Goal: Transaction & Acquisition: Purchase product/service

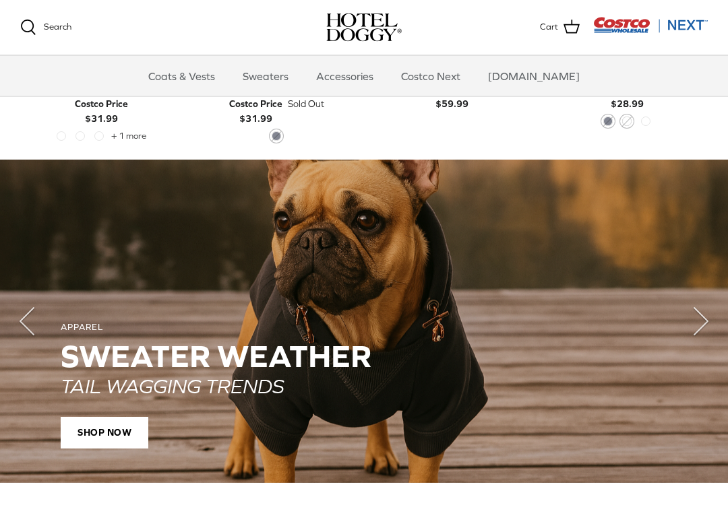
scroll to position [860, 0]
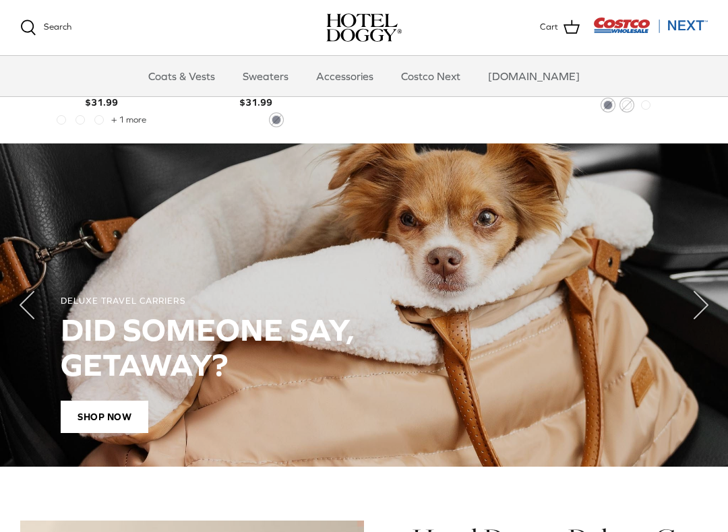
click at [703, 304] on polyline "Next" at bounding box center [700, 305] width 13 height 27
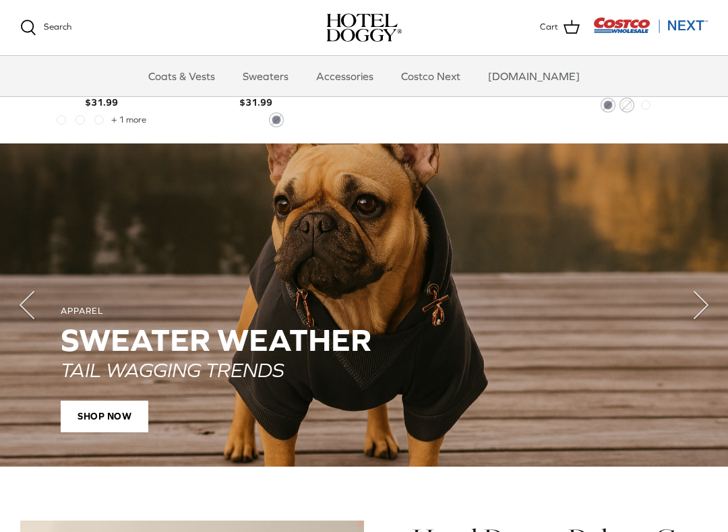
click at [700, 299] on polyline "Next" at bounding box center [700, 305] width 13 height 27
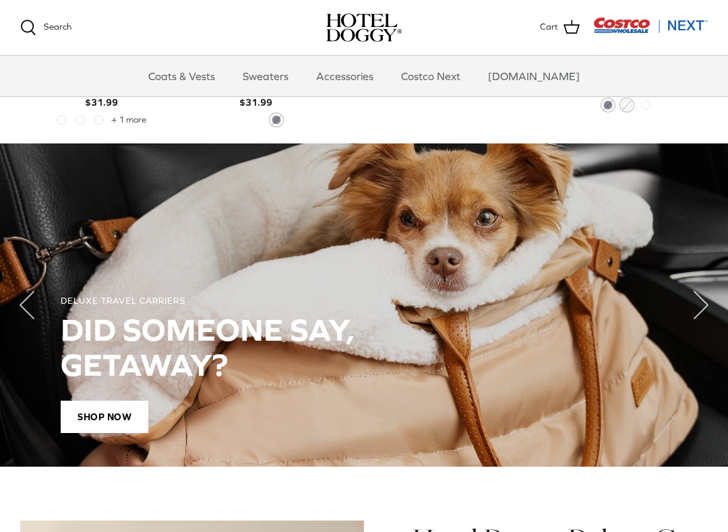
click at [702, 296] on icon "Right" at bounding box center [701, 305] width 54 height 54
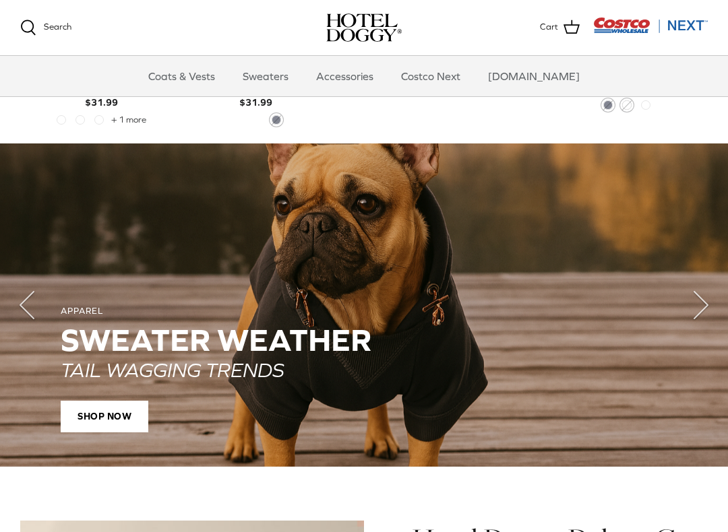
click at [703, 299] on polyline "Next" at bounding box center [700, 305] width 13 height 27
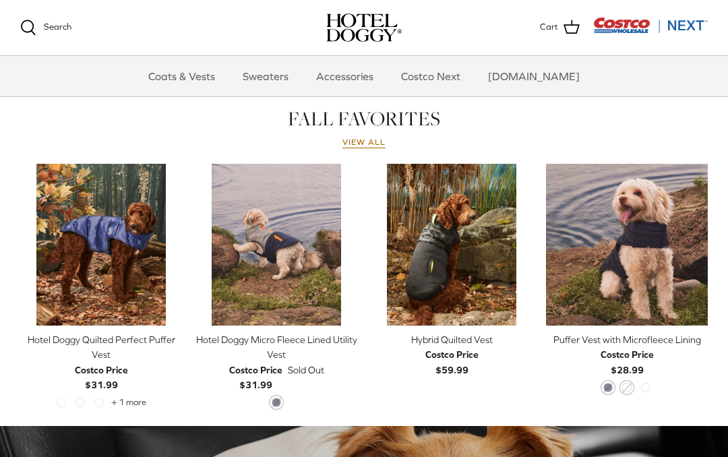
scroll to position [577, 0]
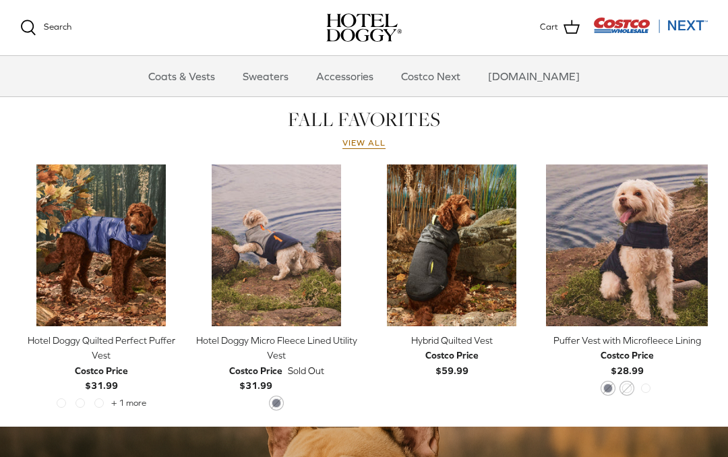
click at [367, 145] on link "View all" at bounding box center [363, 143] width 43 height 11
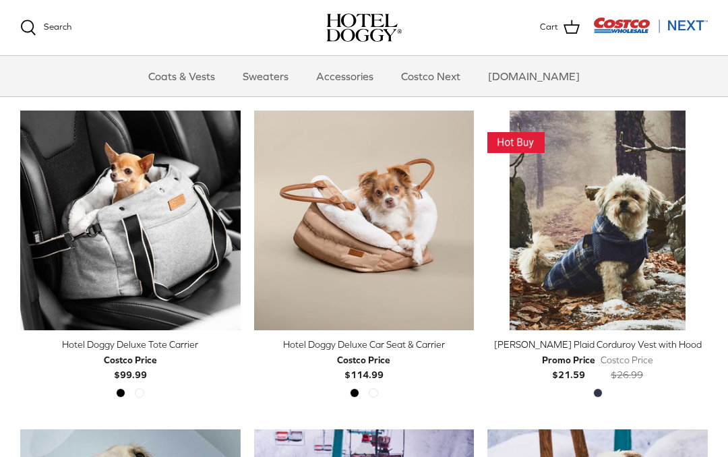
scroll to position [2216, 0]
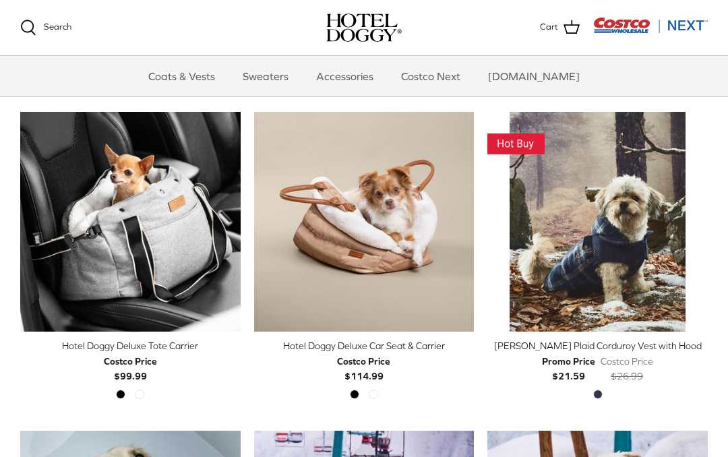
click at [589, 344] on div "Melton Plaid Corduroy Vest with Hood" at bounding box center [597, 345] width 220 height 15
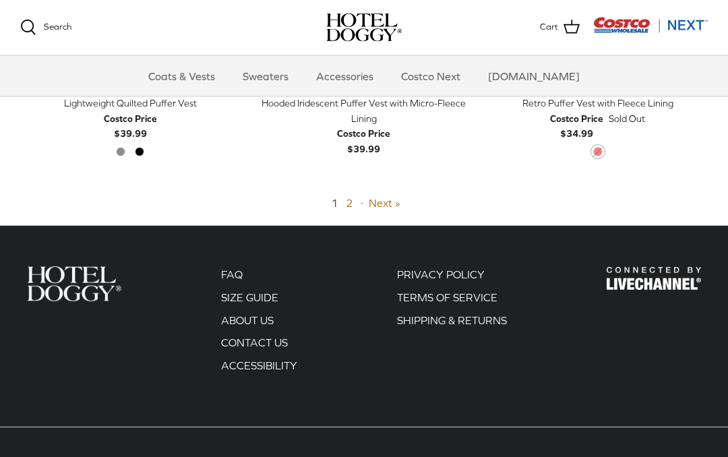
scroll to position [2777, 0]
click at [393, 197] on link "Next »" at bounding box center [385, 203] width 32 height 12
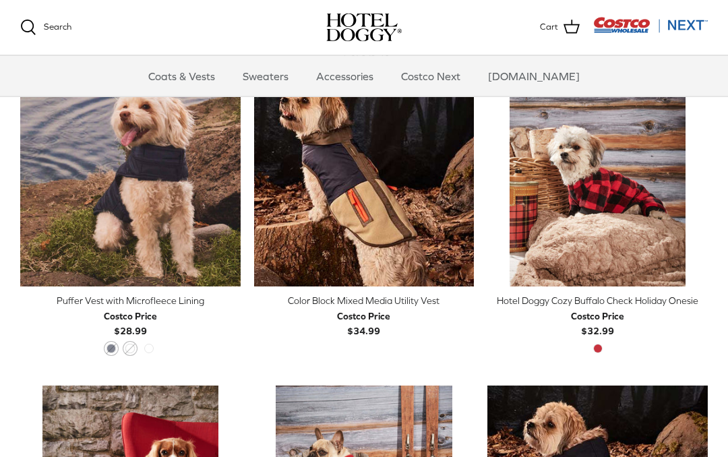
scroll to position [645, 0]
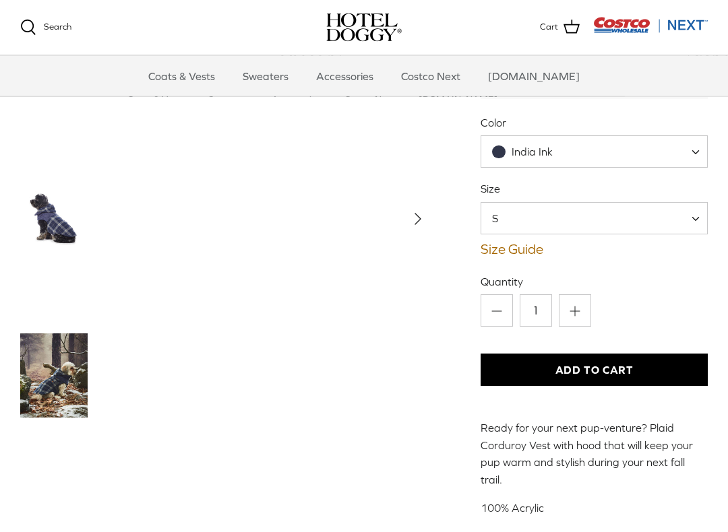
scroll to position [150, 0]
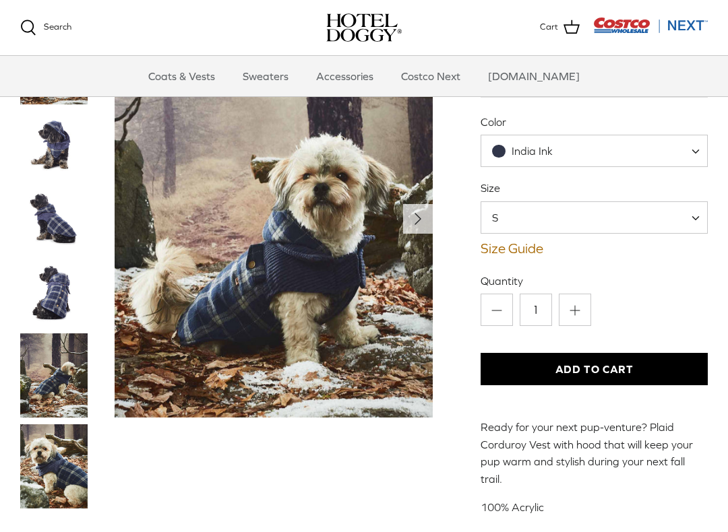
click at [518, 243] on link "Size Guide" at bounding box center [593, 249] width 227 height 16
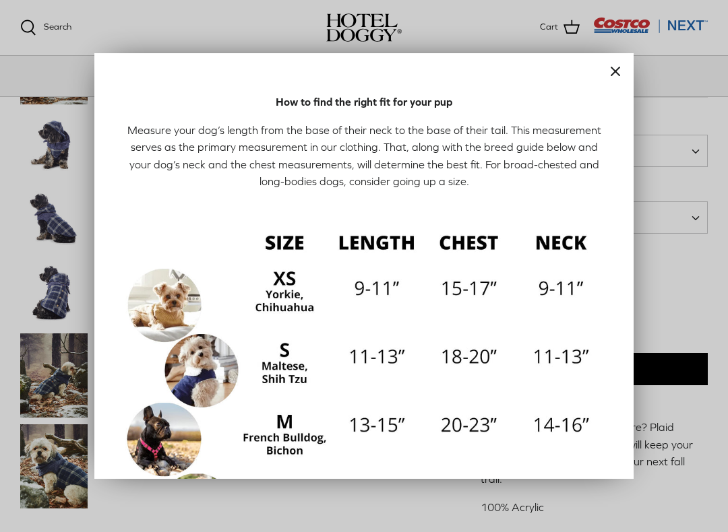
click at [618, 70] on icon "Close" at bounding box center [615, 71] width 16 height 16
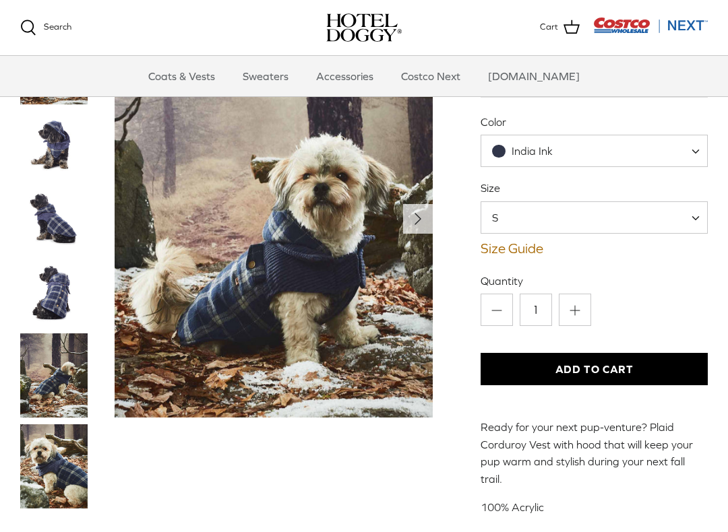
click at [703, 216] on span at bounding box center [699, 217] width 13 height 32
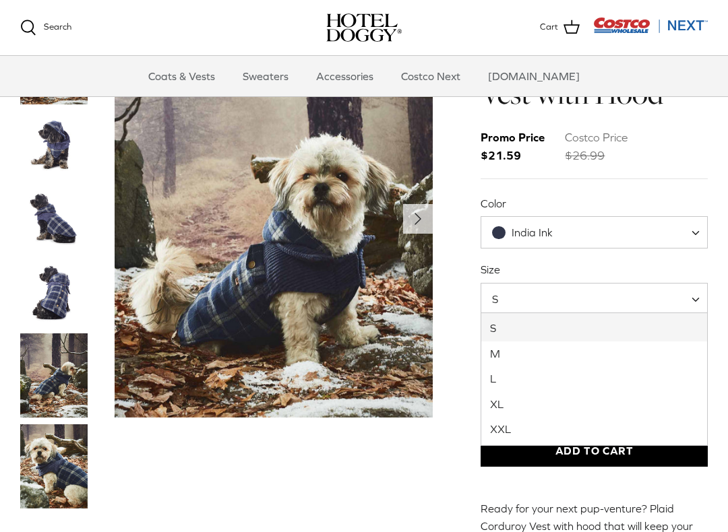
scroll to position [65, 0]
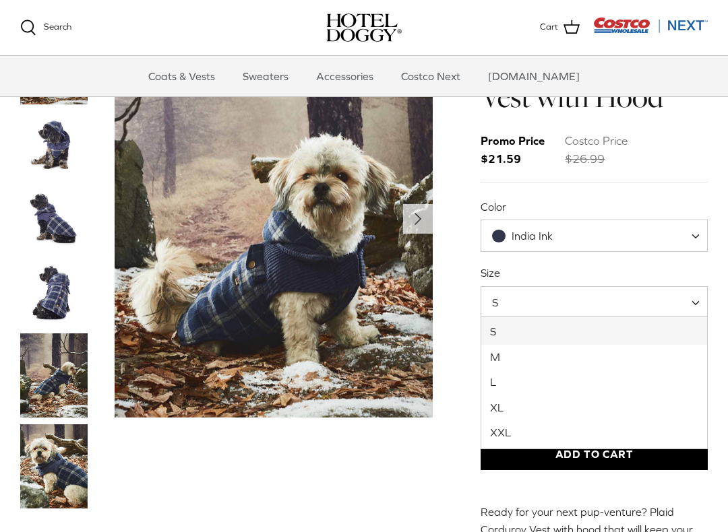
click at [698, 234] on span at bounding box center [699, 236] width 13 height 32
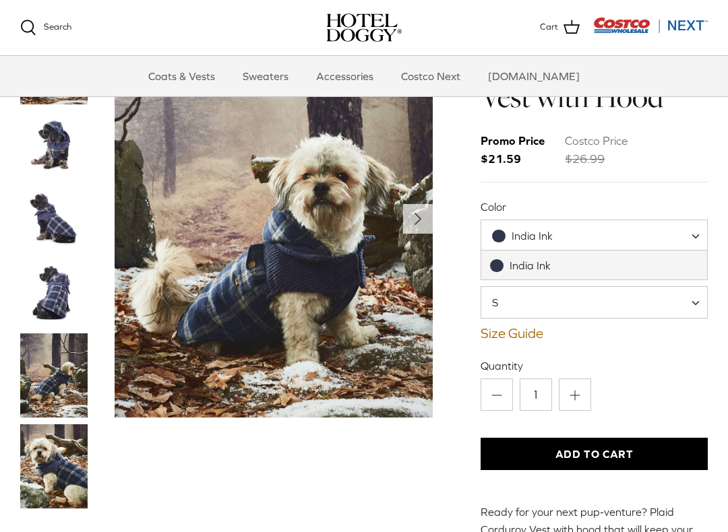
click at [701, 303] on span at bounding box center [699, 302] width 13 height 32
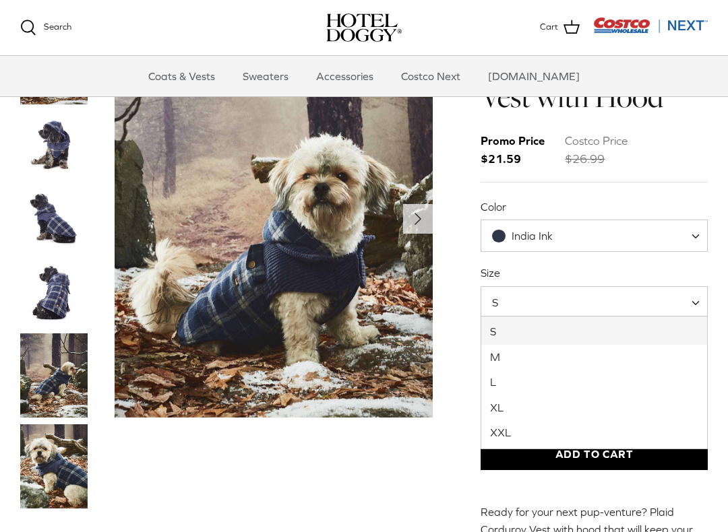
click at [703, 236] on span at bounding box center [699, 236] width 13 height 32
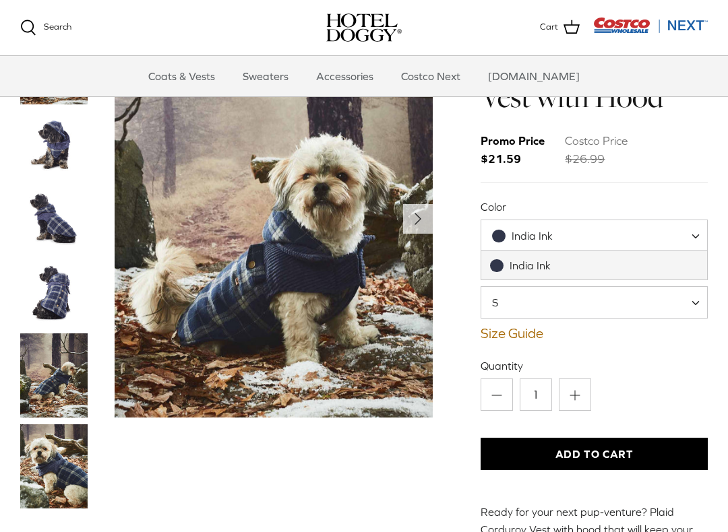
click at [698, 236] on span at bounding box center [699, 236] width 13 height 32
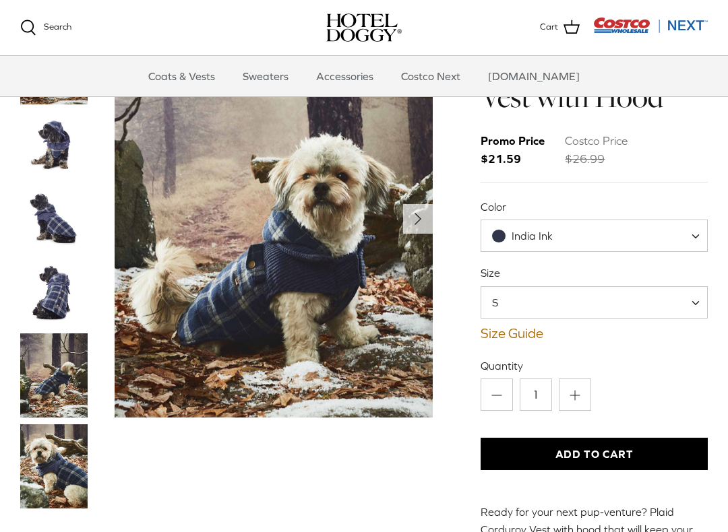
click at [700, 238] on span at bounding box center [699, 236] width 13 height 32
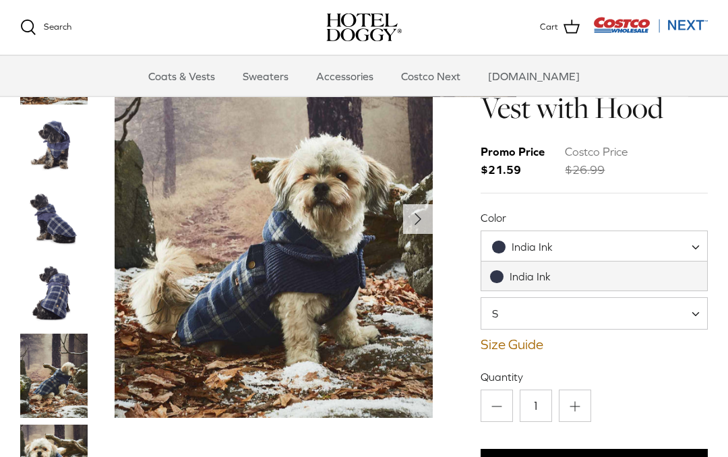
scroll to position [32, 0]
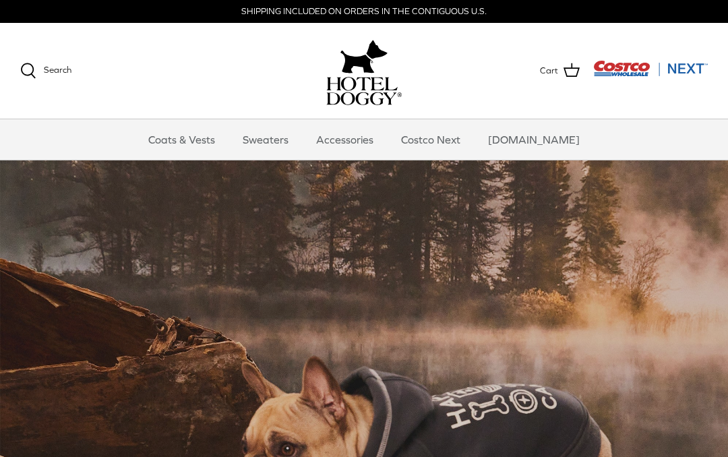
scroll to position [577, 0]
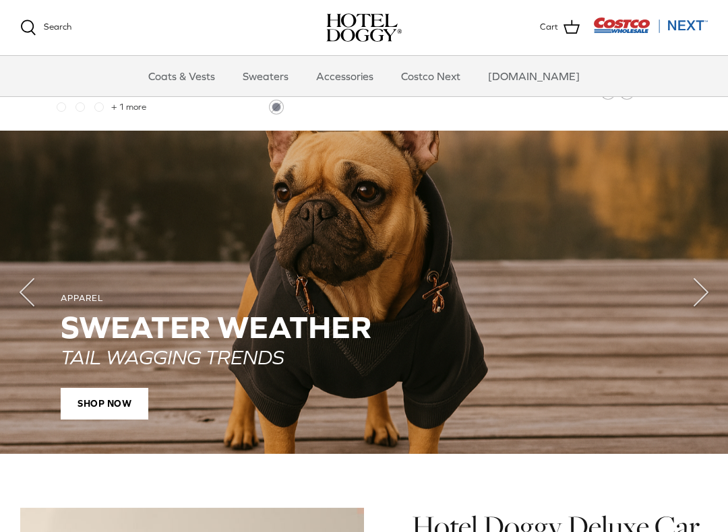
scroll to position [874, 0]
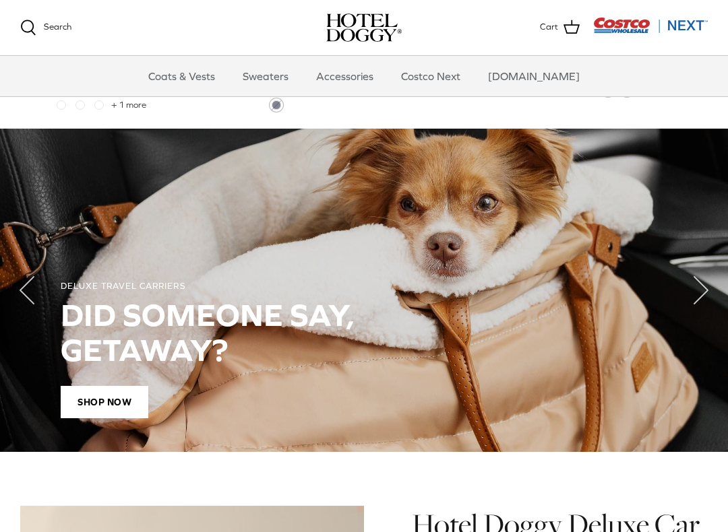
click at [697, 298] on polyline "Next" at bounding box center [700, 290] width 13 height 27
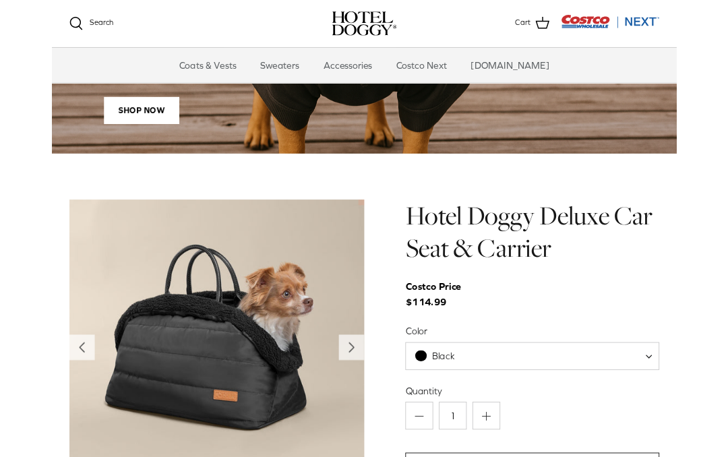
scroll to position [966, 0]
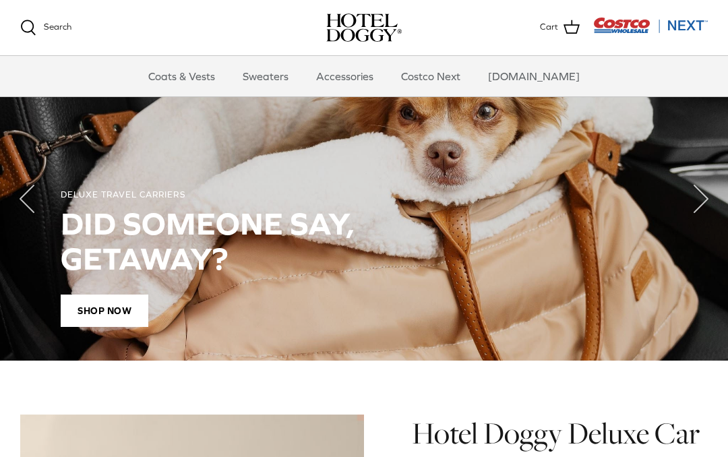
click at [32, 191] on polyline "Previous" at bounding box center [26, 198] width 13 height 27
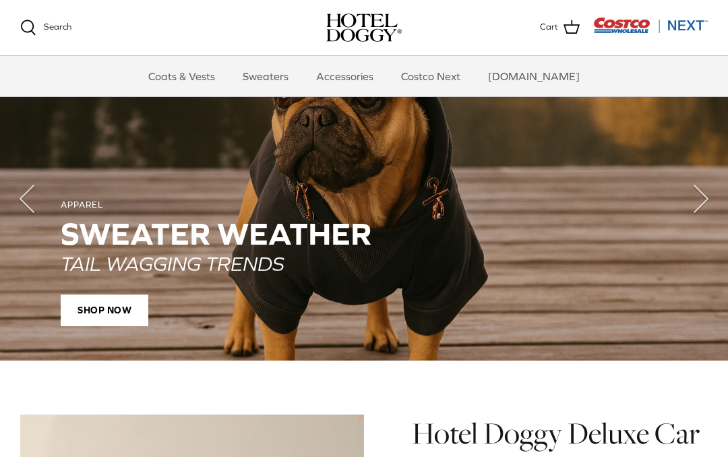
click at [110, 303] on span "SHOP NOW" at bounding box center [105, 310] width 88 height 32
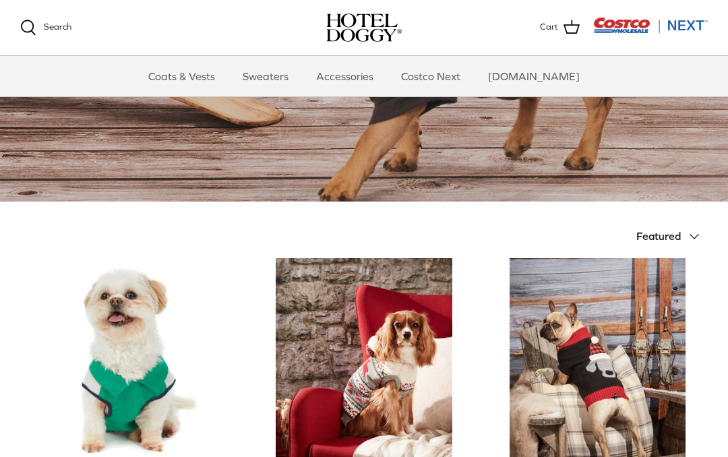
scroll to position [133, 0]
